Goal: Transaction & Acquisition: Purchase product/service

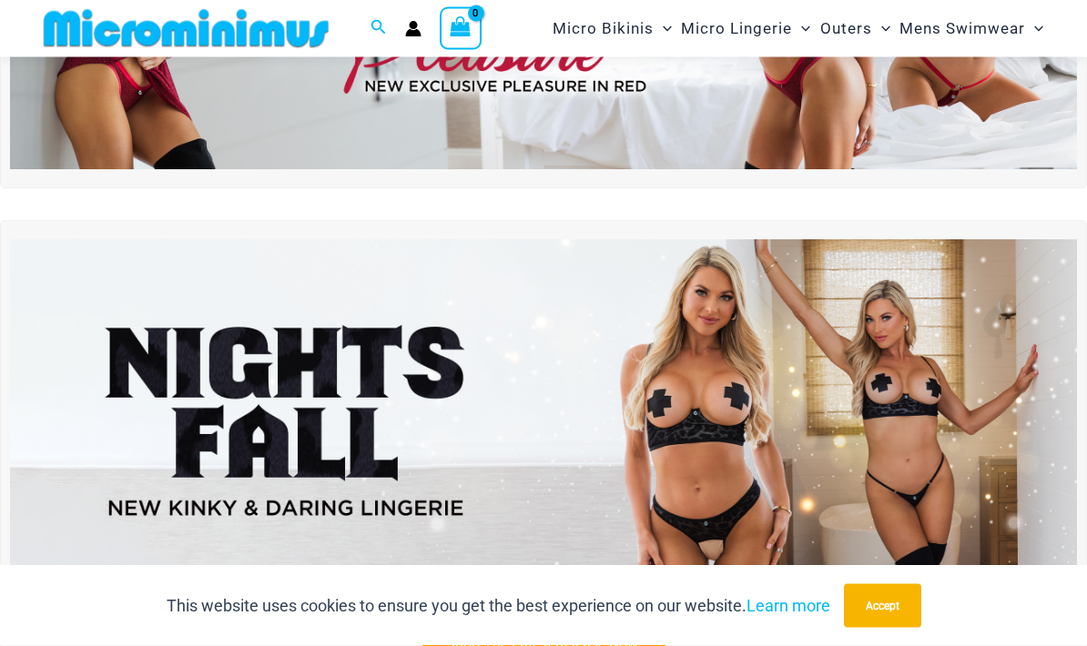
scroll to position [297, 0]
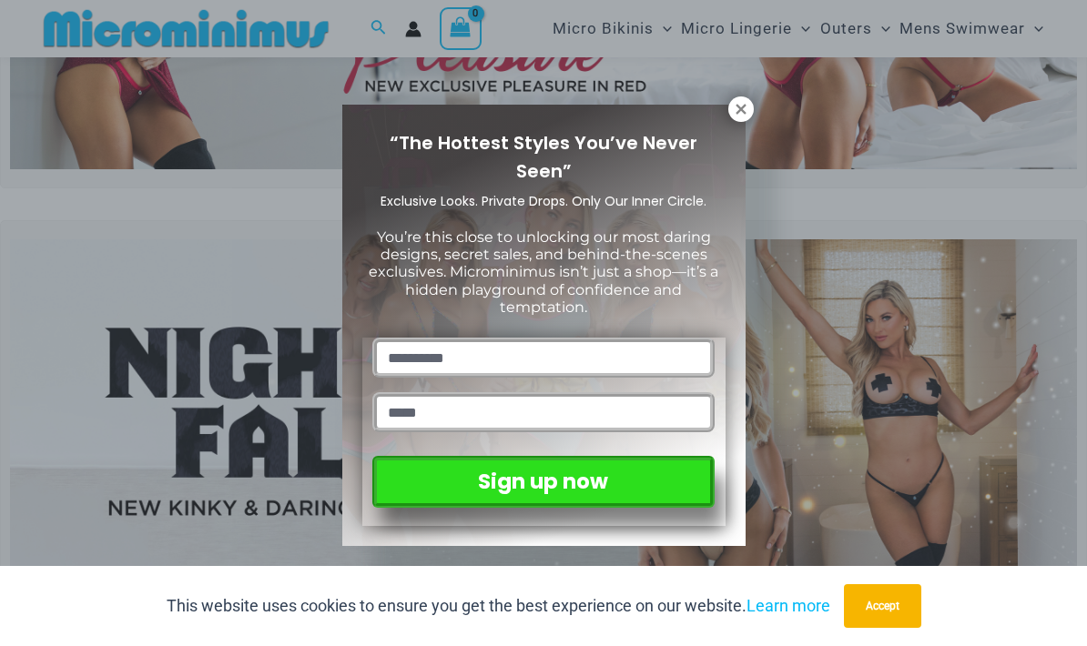
click at [738, 110] on icon at bounding box center [740, 109] width 10 height 10
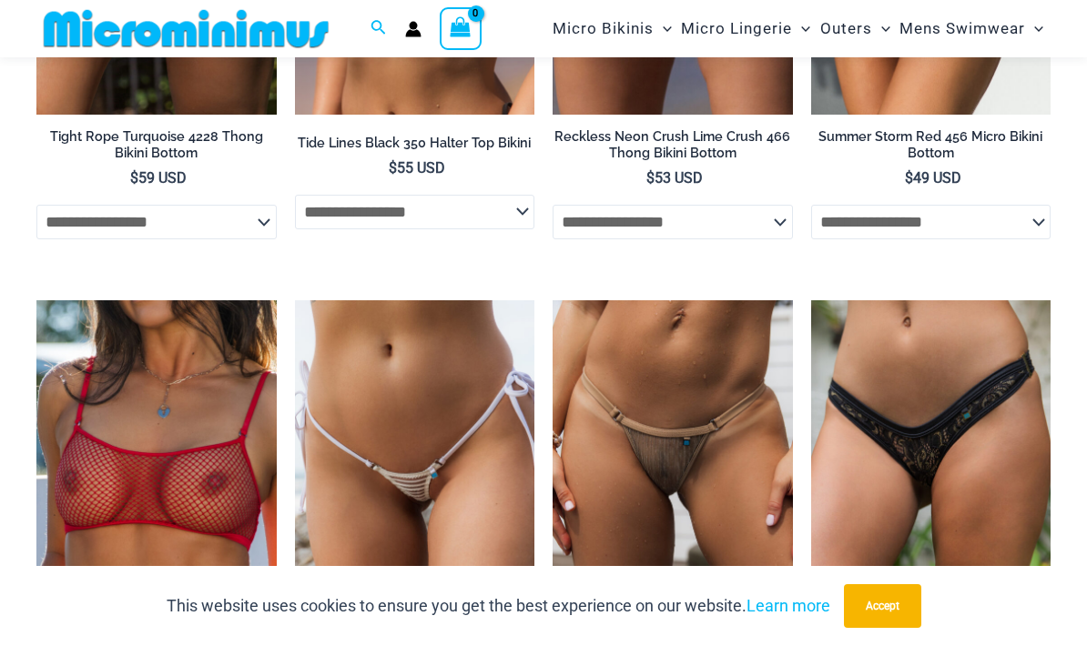
scroll to position [5106, 0]
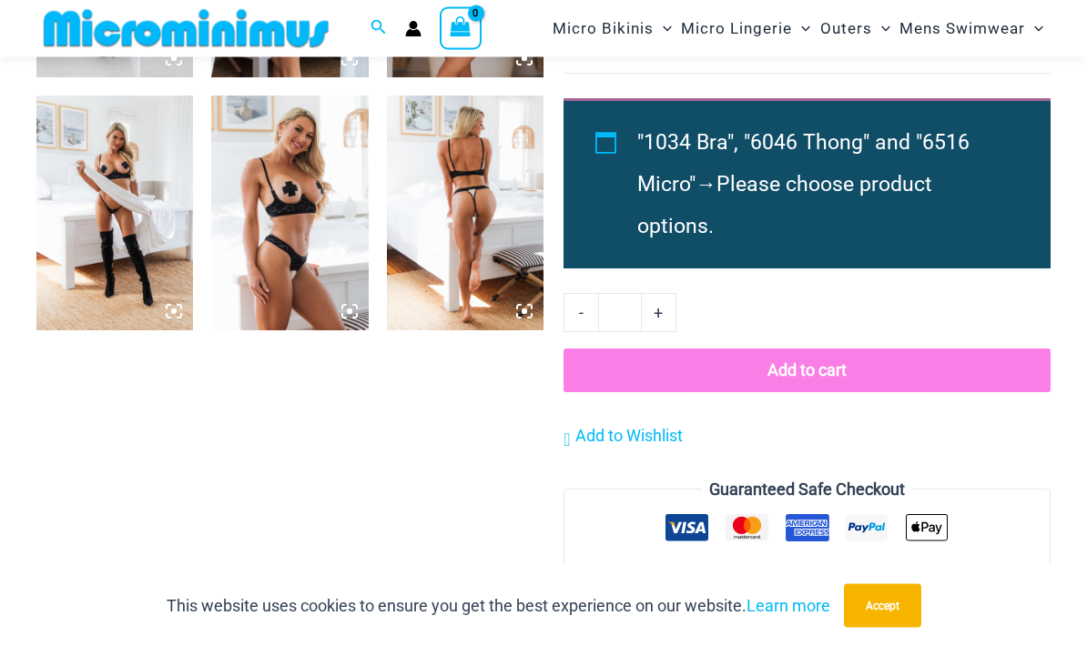
scroll to position [1807, 0]
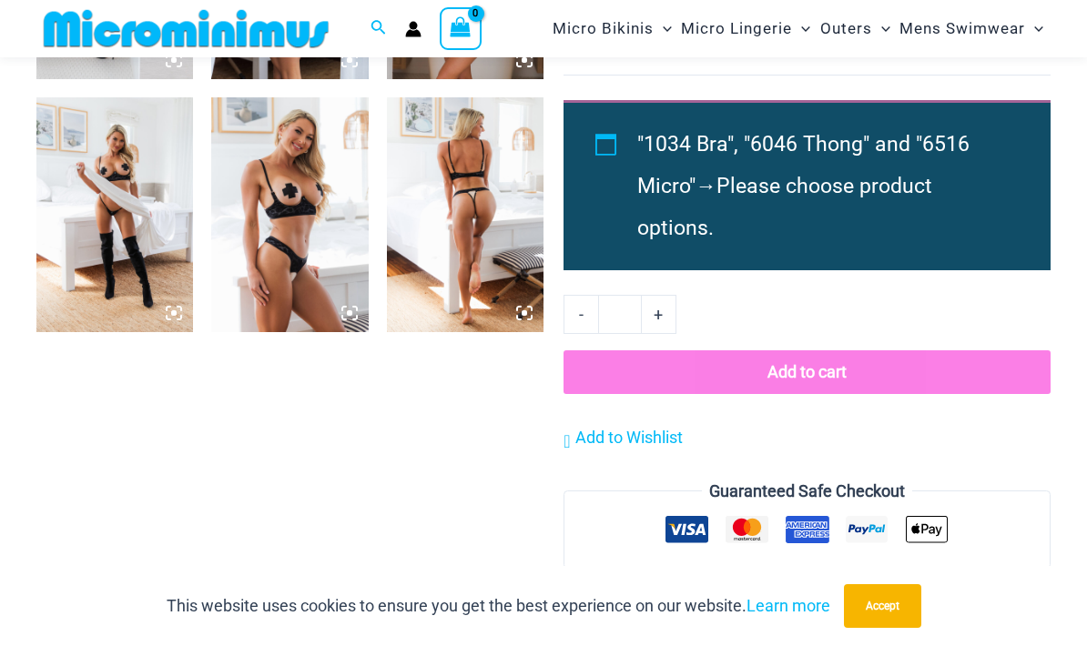
click at [467, 193] on img at bounding box center [465, 214] width 157 height 235
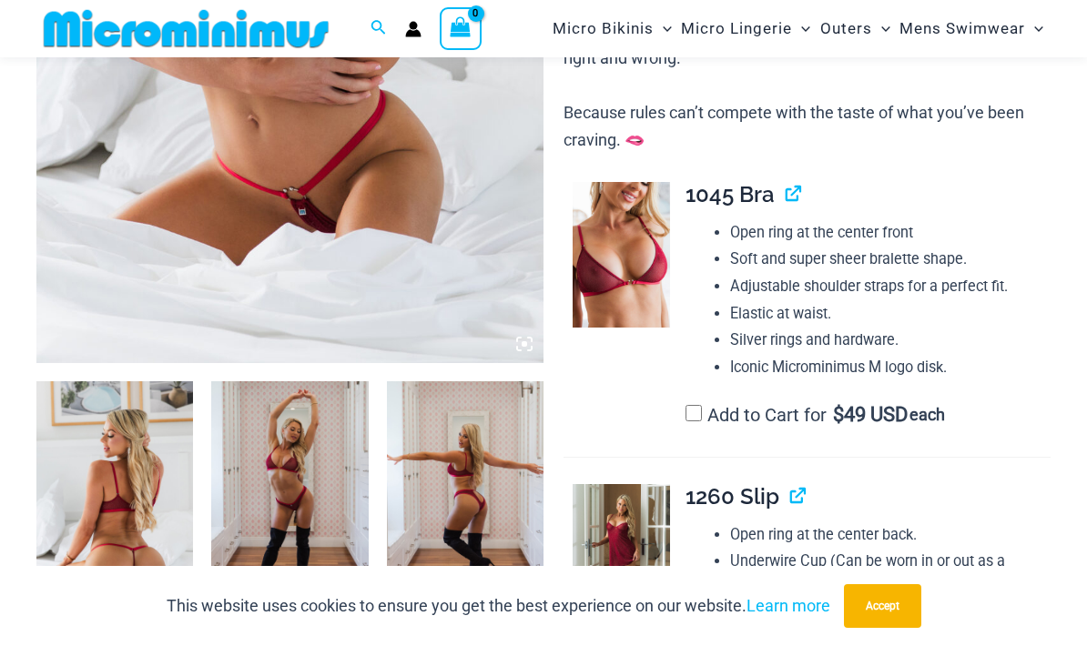
scroll to position [522, 0]
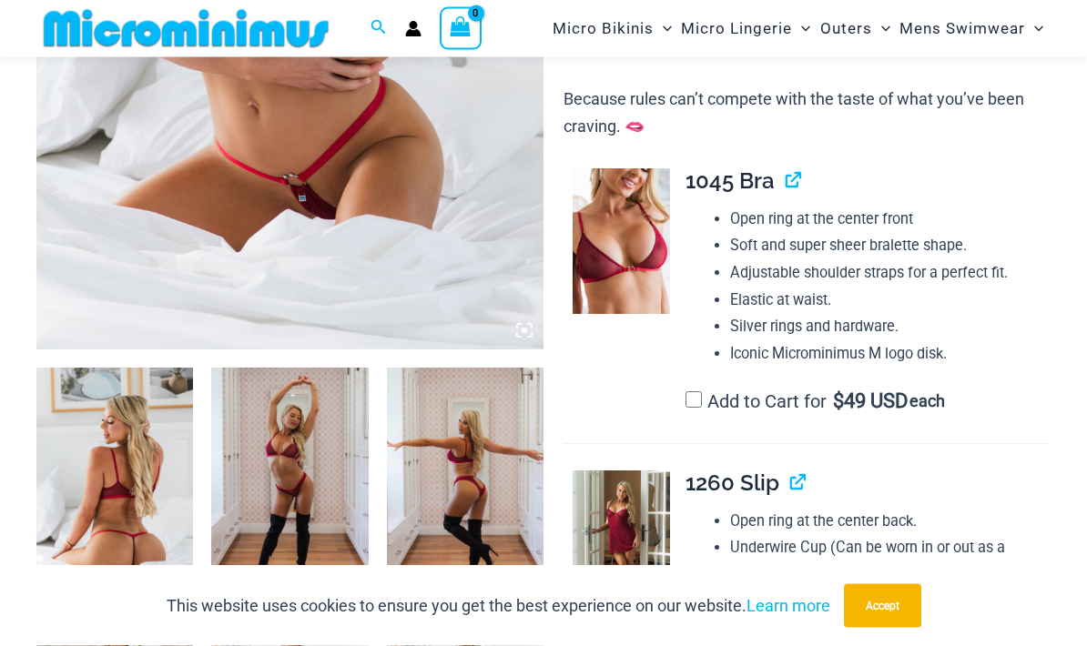
click at [619, 237] on img at bounding box center [620, 242] width 97 height 146
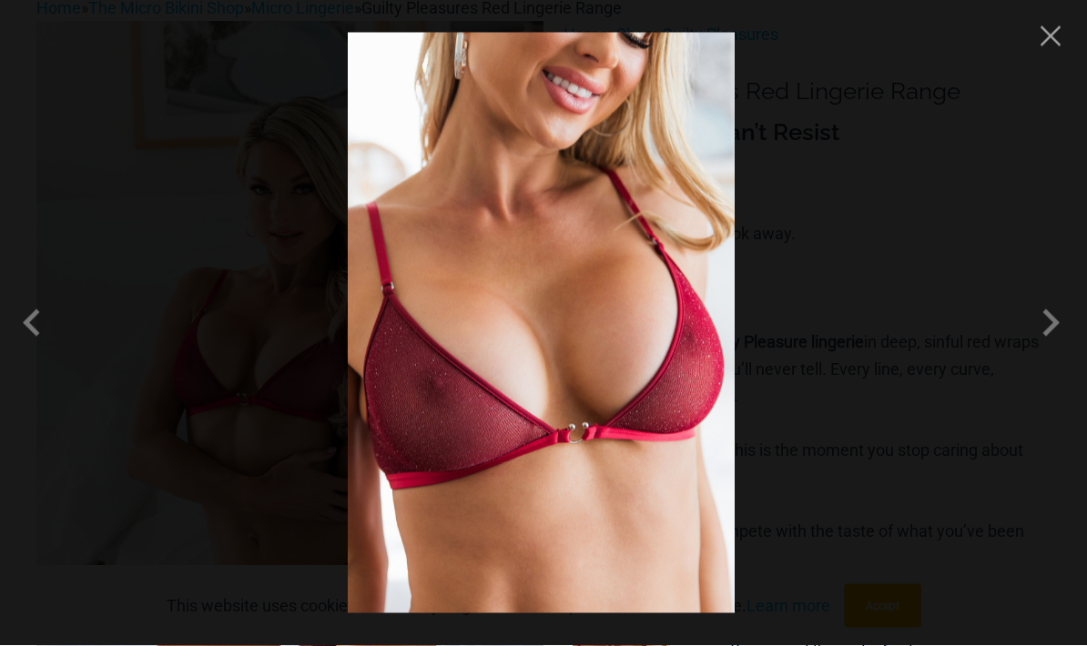
scroll to position [0, 0]
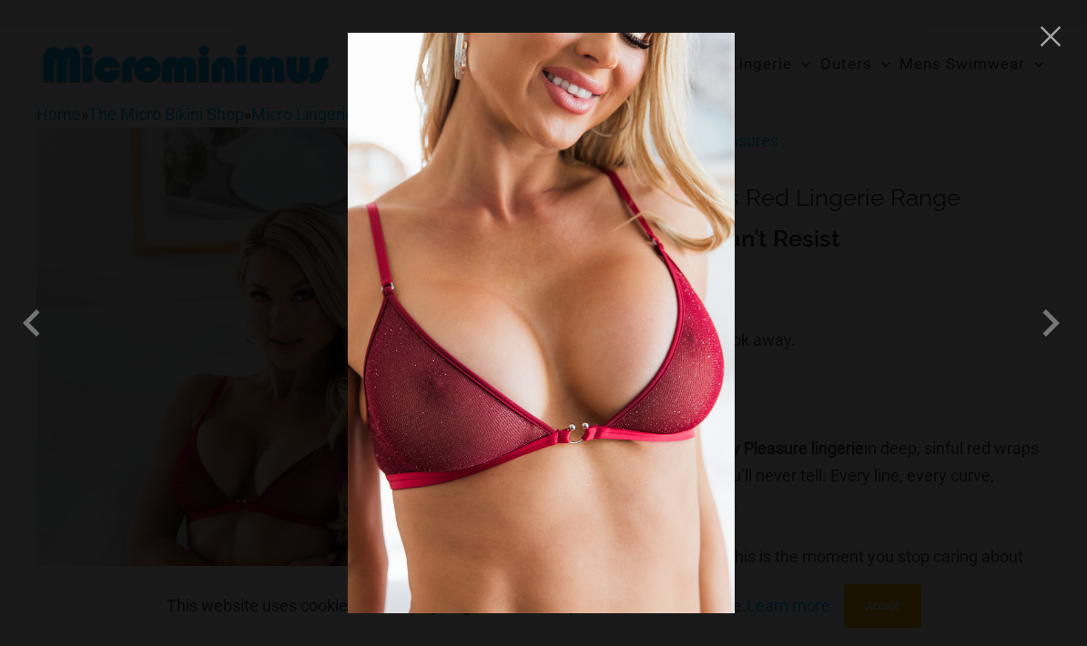
click at [1035, 49] on div at bounding box center [543, 323] width 1087 height 646
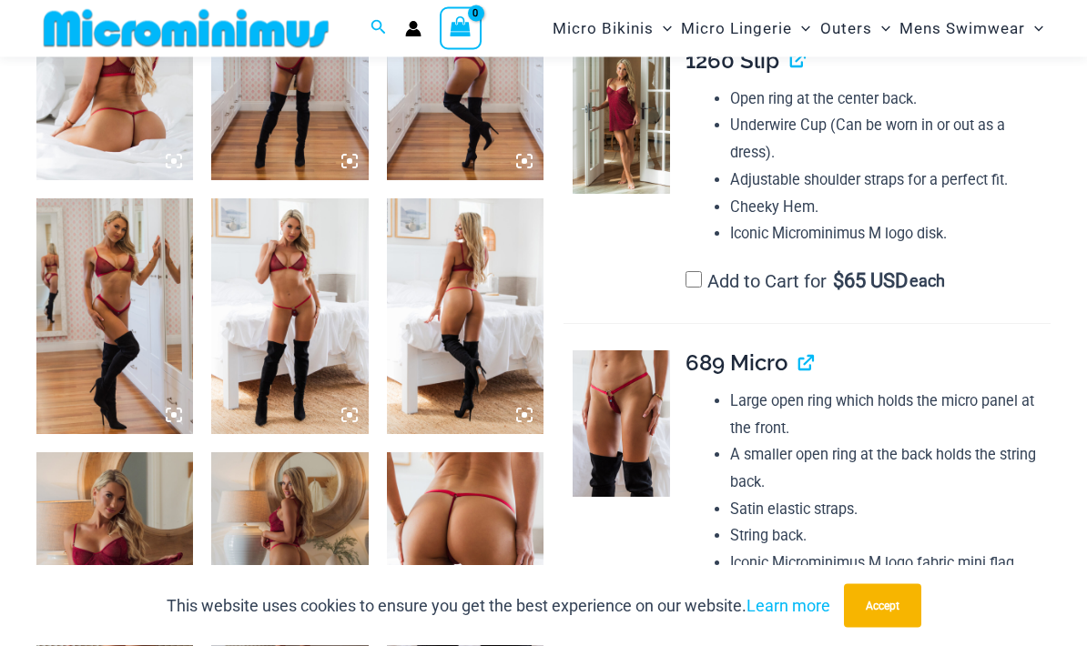
scroll to position [945, 0]
click at [630, 410] on img at bounding box center [620, 423] width 97 height 146
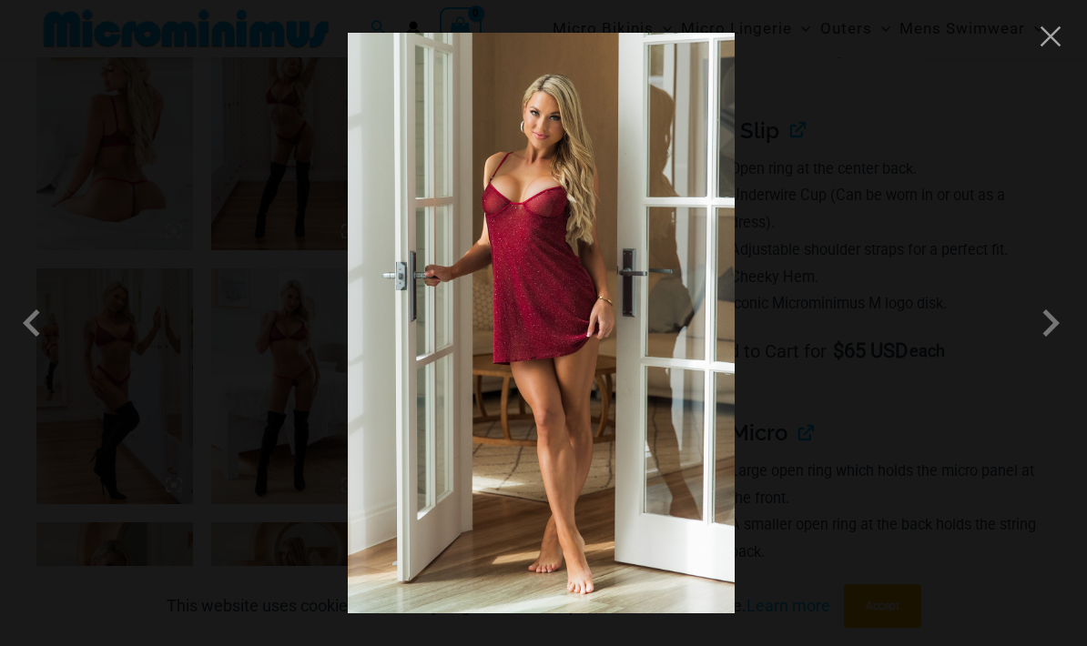
scroll to position [874, 0]
click at [1048, 45] on button "Close" at bounding box center [1050, 36] width 27 height 27
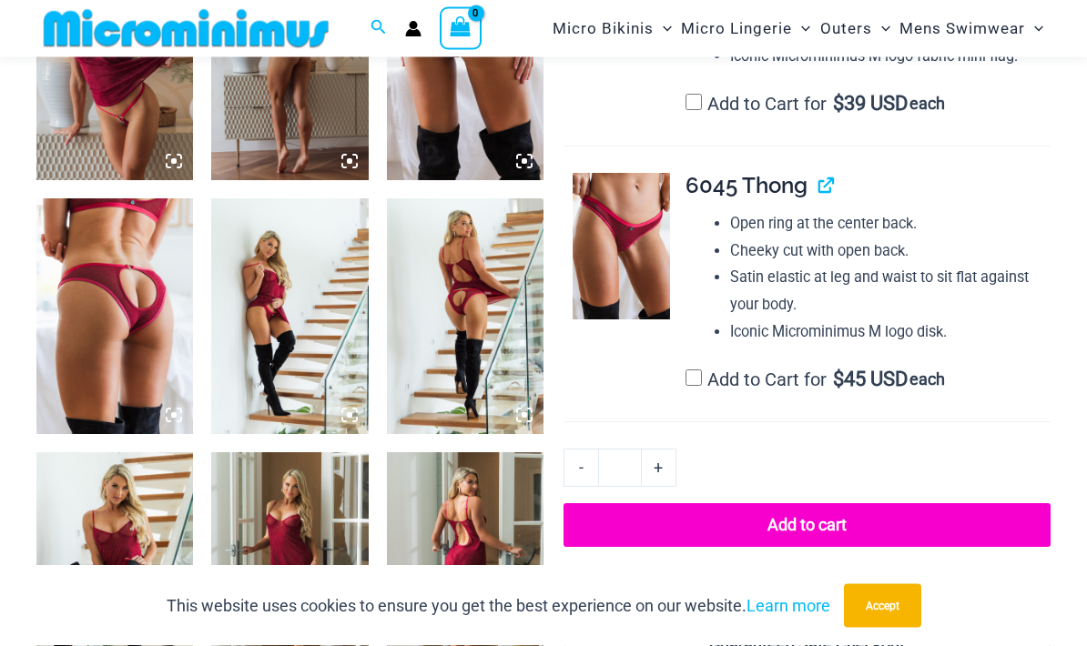
click at [626, 248] on img at bounding box center [620, 247] width 97 height 146
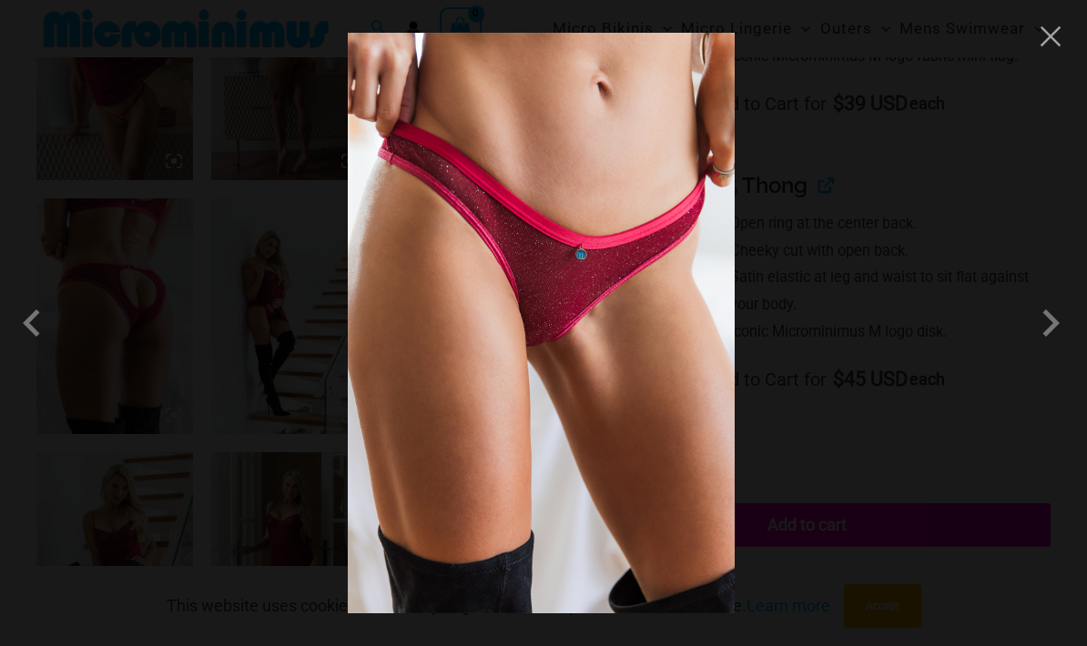
click at [806, 137] on button "Close" at bounding box center [788, 155] width 36 height 36
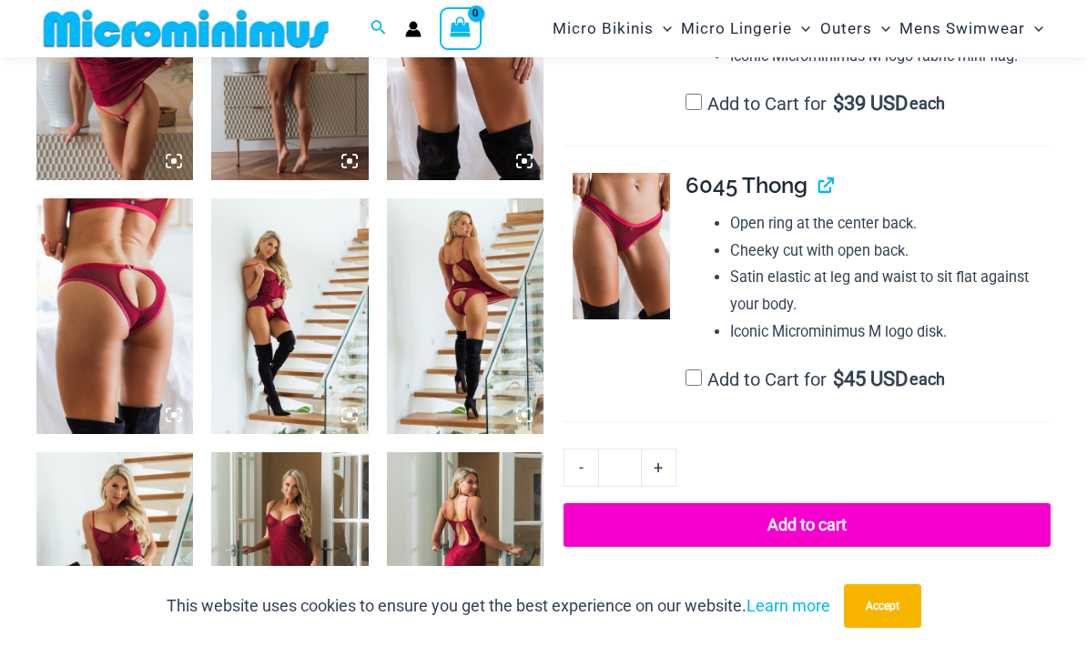
click at [495, 489] on img at bounding box center [465, 569] width 157 height 235
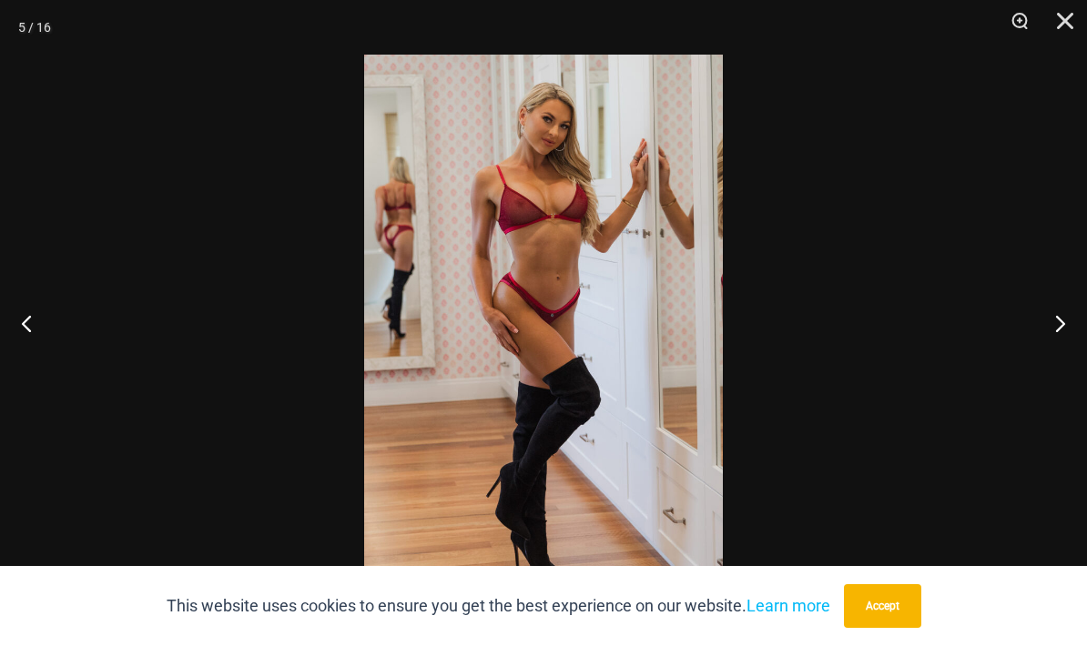
click at [683, 412] on img at bounding box center [543, 323] width 359 height 537
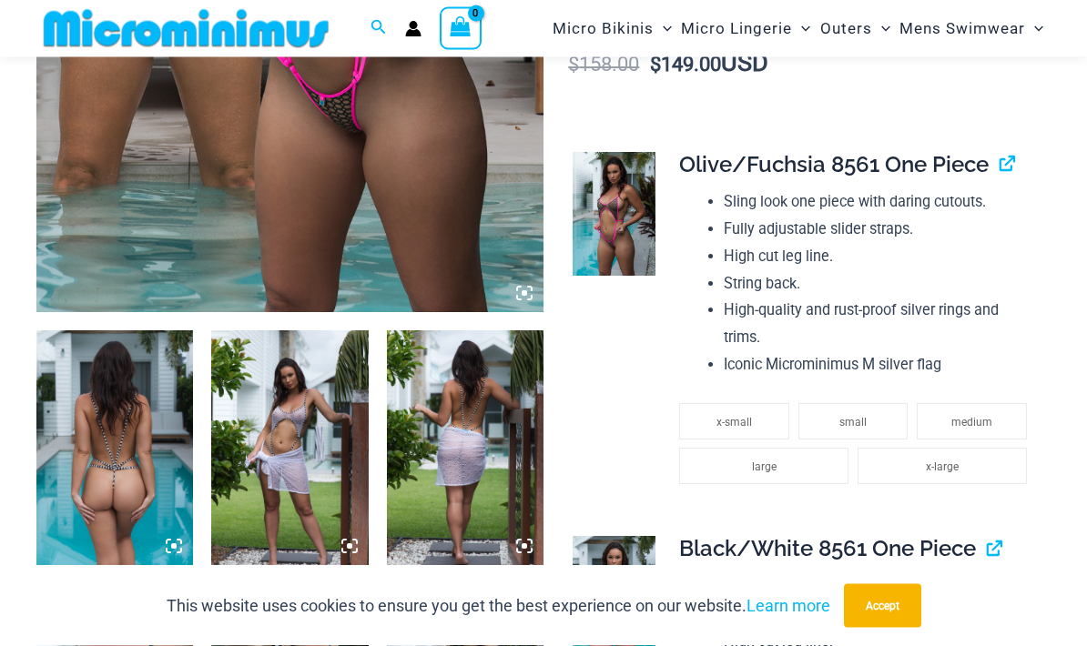
scroll to position [553, 0]
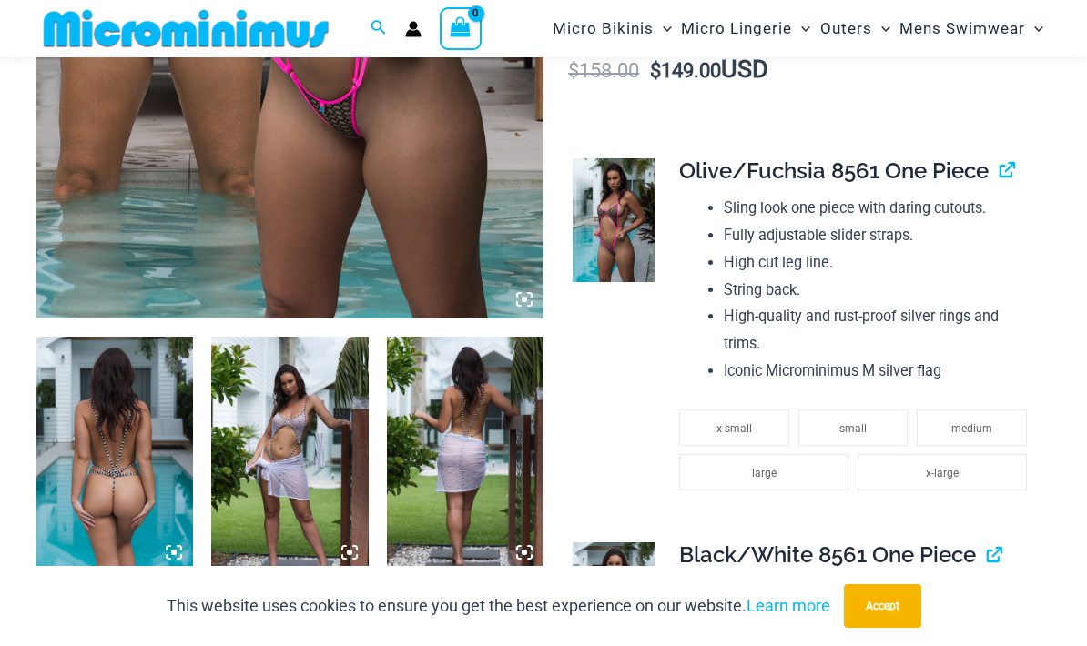
click at [613, 217] on img at bounding box center [613, 220] width 83 height 124
